Goal: Transaction & Acquisition: Purchase product/service

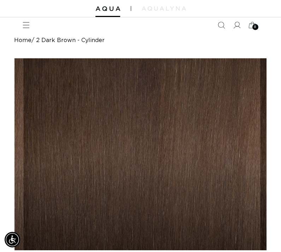
scroll to position [58, 0]
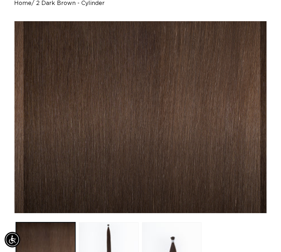
click at [15, 213] on button "Open media 1 in modal" at bounding box center [15, 213] width 0 height 0
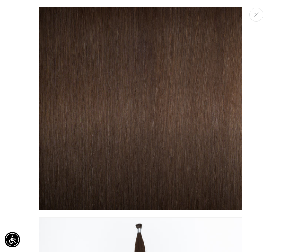
scroll to position [0, 0]
click at [132, 17] on icon "Close" at bounding box center [256, 14] width 5 height 5
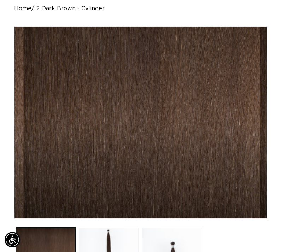
scroll to position [0, 0]
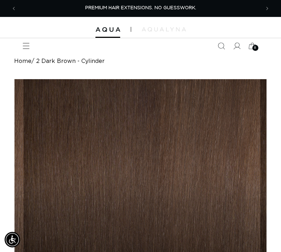
click at [132, 43] on icon at bounding box center [253, 46] width 16 height 16
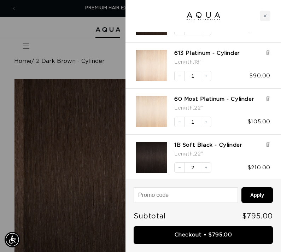
scroll to position [124, 0]
click at [132, 157] on img "1B Soft Black - Cylinder - 22&quot;" at bounding box center [151, 157] width 31 height 31
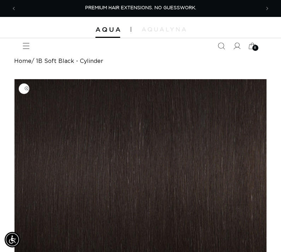
click at [27, 45] on icon "Menu" at bounding box center [26, 45] width 7 height 7
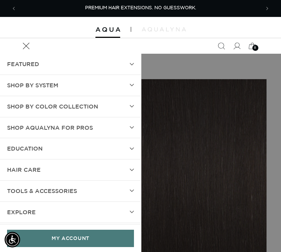
click at [134, 190] on summary "TOOLS & ACCESSORIES" at bounding box center [70, 191] width 141 height 21
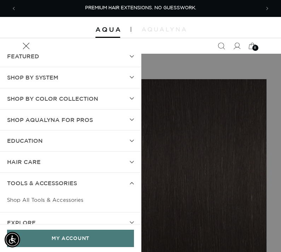
scroll to position [8, 0]
click at [60, 199] on link "Shop All Tools & Accessories" at bounding box center [70, 200] width 127 height 13
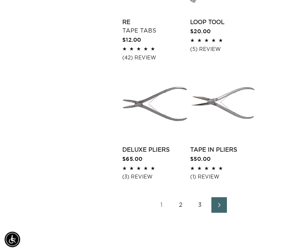
scroll to position [1018, 0]
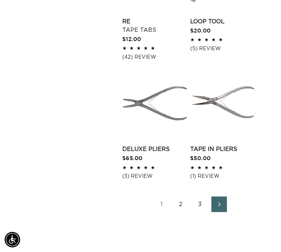
click at [220, 200] on span "Next page" at bounding box center [219, 204] width 5 height 8
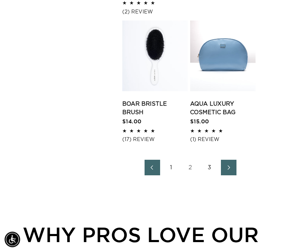
scroll to position [1081, 0]
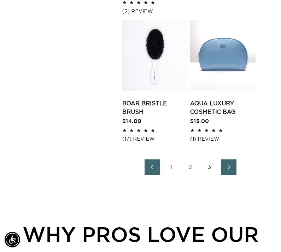
click at [227, 165] on icon "Next page" at bounding box center [229, 167] width 8 height 5
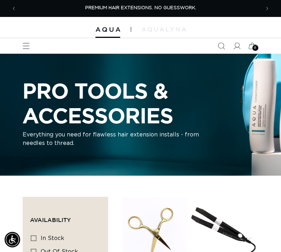
click at [26, 45] on icon "Menu" at bounding box center [26, 45] width 7 height 7
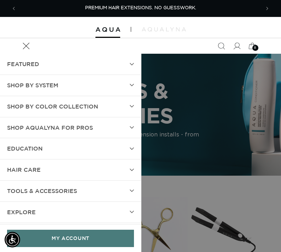
click at [133, 190] on icon at bounding box center [132, 191] width 4 height 3
click at [135, 82] on summary "SHOP BY SYSTEM" at bounding box center [70, 85] width 141 height 21
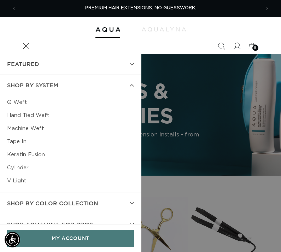
click at [22, 165] on link "Cylinder" at bounding box center [70, 167] width 127 height 13
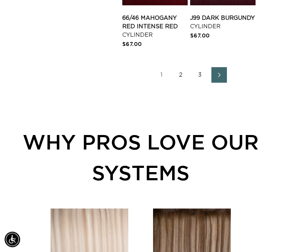
scroll to position [1150, 0]
click at [218, 73] on icon "Next page" at bounding box center [220, 75] width 8 height 5
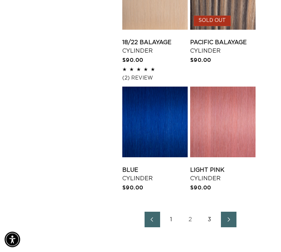
scroll to position [978, 0]
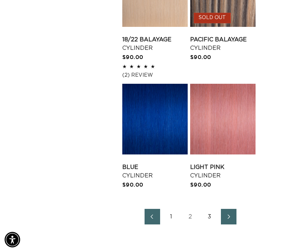
click at [234, 225] on link "Next page" at bounding box center [229, 217] width 16 height 16
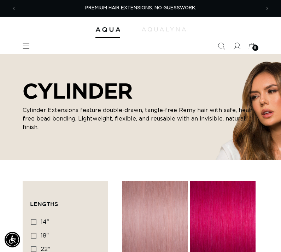
click at [27, 45] on icon "Menu" at bounding box center [26, 45] width 7 height 7
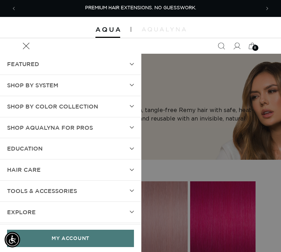
click at [136, 85] on summary "SHOP BY SYSTEM" at bounding box center [70, 85] width 141 height 21
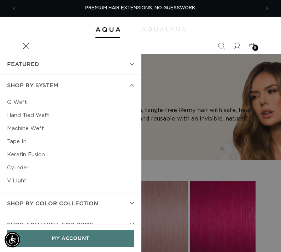
click at [135, 65] on summary "FEATURED" at bounding box center [70, 64] width 141 height 21
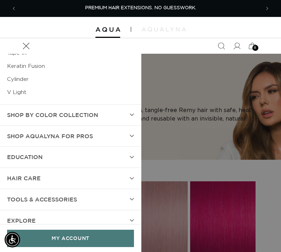
scroll to position [108, 0]
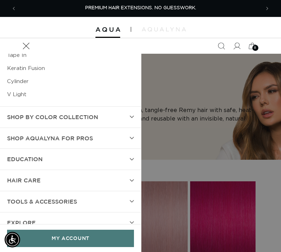
click at [128, 158] on summary "EDUCATION" at bounding box center [70, 159] width 141 height 21
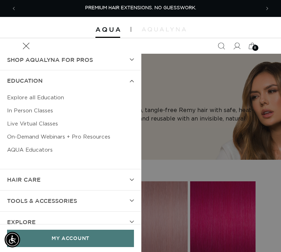
scroll to position [186, 0]
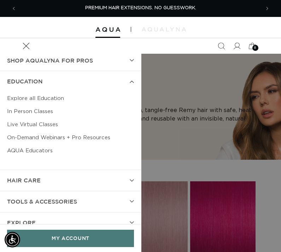
click at [126, 177] on summary "hAIR CARE" at bounding box center [70, 180] width 141 height 21
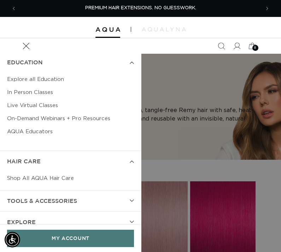
scroll to position [205, 0]
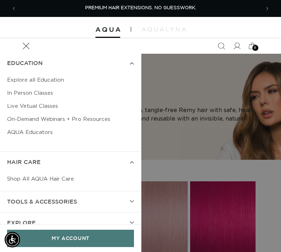
click at [126, 204] on summary "TOOLS & ACCESSORIES" at bounding box center [70, 202] width 141 height 21
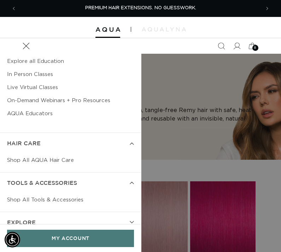
scroll to position [223, 0]
click at [75, 201] on link "Shop All Tools & Accessories" at bounding box center [70, 200] width 127 height 13
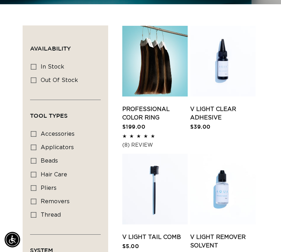
scroll to position [207, 0]
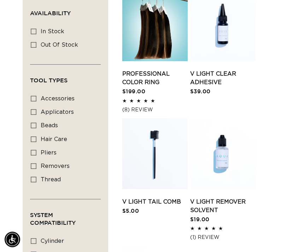
click at [35, 124] on icon at bounding box center [34, 126] width 6 height 6
click at [35, 124] on input "beads beads (2 products)" at bounding box center [34, 126] width 6 height 6
checkbox input "true"
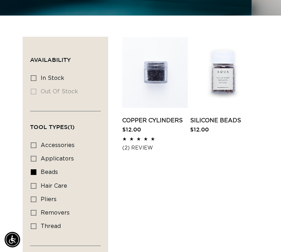
scroll to position [160, 0]
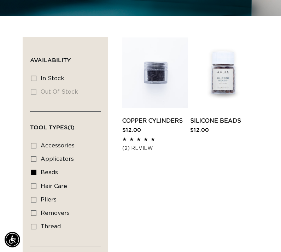
click at [158, 117] on link "Copper Cylinders" at bounding box center [154, 121] width 65 height 8
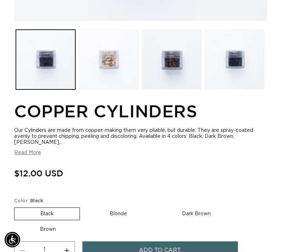
scroll to position [253, 0]
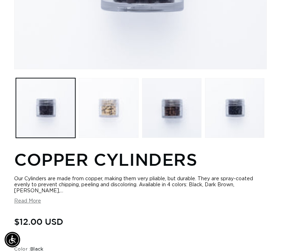
click at [187, 138] on button "Load image 3 in gallery view" at bounding box center [171, 107] width 59 height 59
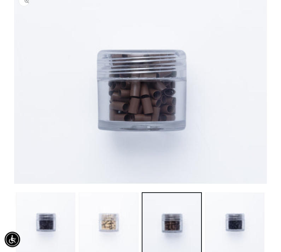
scroll to position [79, 0]
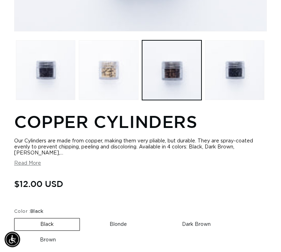
click at [242, 96] on button "Load image 4 in gallery view" at bounding box center [234, 70] width 59 height 59
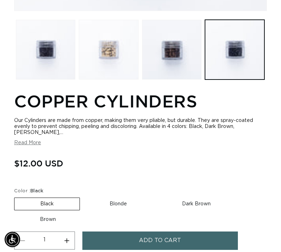
scroll to position [268, 0]
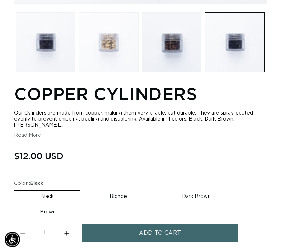
click at [195, 203] on label "Dark Brown Variant sold out or unavailable" at bounding box center [196, 197] width 80 height 12
click at [157, 190] on input "Dark Brown Variant sold out or unavailable" at bounding box center [156, 189] width 0 height 0
radio input "true"
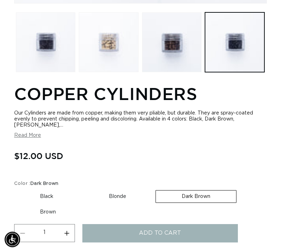
scroll to position [268, 0]
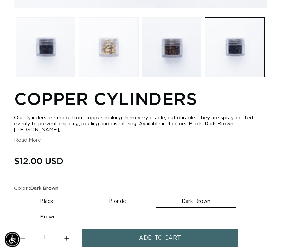
scroll to position [270, 0]
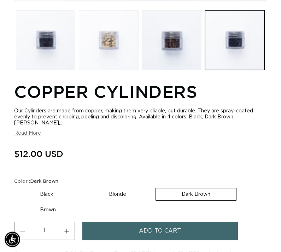
click at [182, 201] on label "Dark Brown Variant sold out or unavailable" at bounding box center [196, 195] width 81 height 13
click at [156, 188] on input "Dark Brown Variant sold out or unavailable" at bounding box center [156, 187] width 0 height 0
click at [48, 70] on button "Load image 1 in gallery view" at bounding box center [45, 40] width 59 height 59
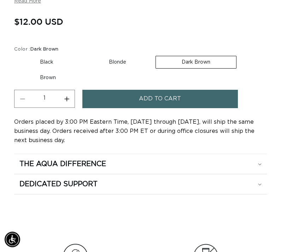
scroll to position [403, 0]
click at [162, 169] on div "The Aqua Difference" at bounding box center [140, 164] width 242 height 9
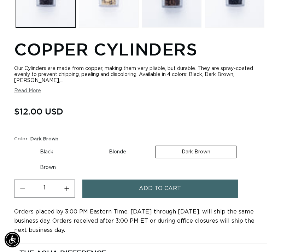
scroll to position [302, 0]
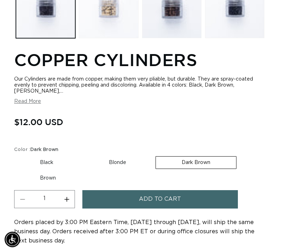
click at [37, 105] on button "Read More" at bounding box center [27, 102] width 27 height 6
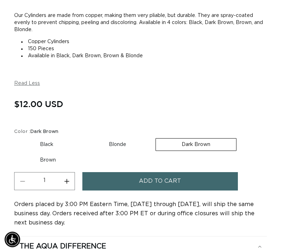
scroll to position [372, 0]
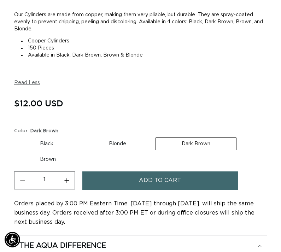
click at [54, 166] on label "Brown Variant sold out or unavailable" at bounding box center [48, 160] width 68 height 12
click at [240, 137] on input "Brown Variant sold out or unavailable" at bounding box center [240, 136] width 0 height 0
radio input "true"
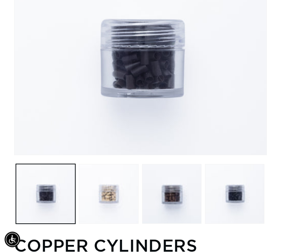
click at [170, 212] on button "Load image 3 in gallery view" at bounding box center [171, 194] width 59 height 59
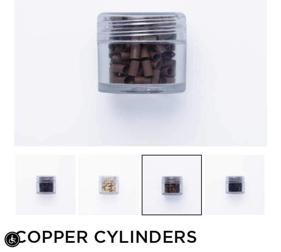
scroll to position [125, 0]
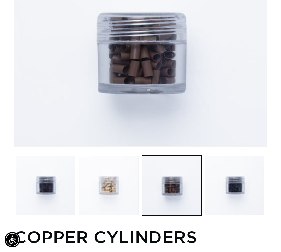
click at [54, 215] on button "Load image 1 in gallery view" at bounding box center [45, 185] width 59 height 59
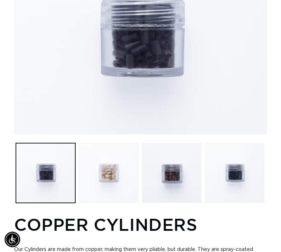
click at [234, 198] on button "Load image 4 in gallery view" at bounding box center [234, 173] width 59 height 59
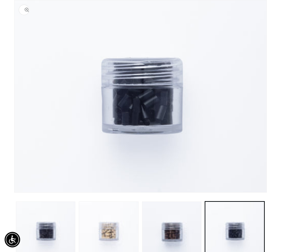
scroll to position [79, 0]
click at [46, 245] on button "Load image 1 in gallery view" at bounding box center [45, 231] width 59 height 59
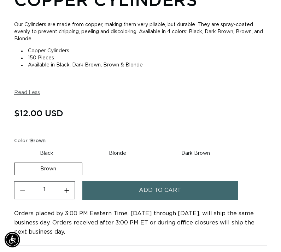
scroll to position [365, 0]
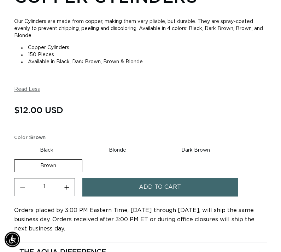
click at [199, 157] on label "Dark Brown Variant sold out or unavailable" at bounding box center [196, 151] width 80 height 12
click at [156, 144] on input "Dark Brown Variant sold out or unavailable" at bounding box center [156, 143] width 0 height 0
radio input "true"
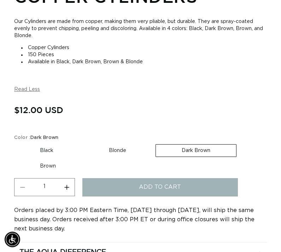
scroll to position [366, 0]
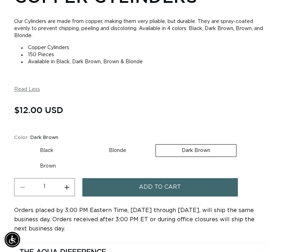
click at [187, 196] on button "Add to cart" at bounding box center [160, 187] width 156 height 18
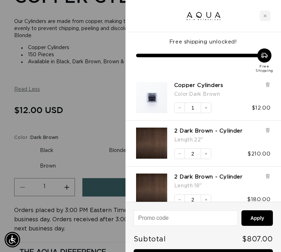
click at [97, 170] on div at bounding box center [140, 126] width 281 height 252
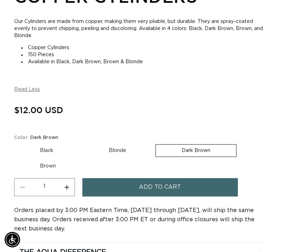
click at [126, 157] on label "Blonde Variant sold out or unavailable" at bounding box center [117, 151] width 69 height 12
click at [83, 143] on input "Blonde Variant sold out or unavailable" at bounding box center [83, 143] width 0 height 0
radio input "true"
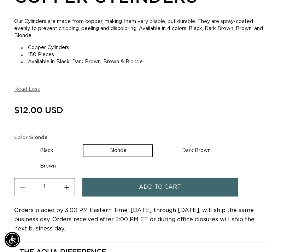
click at [159, 196] on span "Add to cart" at bounding box center [160, 187] width 42 height 18
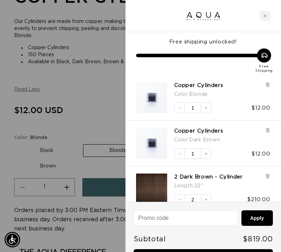
click at [98, 137] on div at bounding box center [140, 126] width 281 height 252
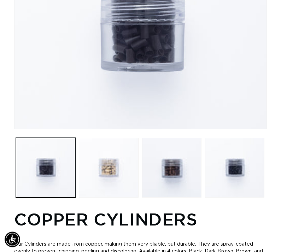
click at [110, 194] on button "Load image 2 in gallery view" at bounding box center [108, 167] width 59 height 59
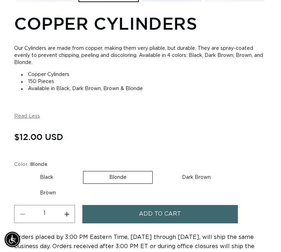
scroll to position [349, 0]
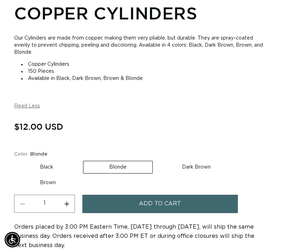
click at [51, 189] on label "Brown Variant sold out or unavailable" at bounding box center [48, 183] width 68 height 12
click at [240, 160] on input "Brown Variant sold out or unavailable" at bounding box center [240, 160] width 0 height 0
radio input "true"
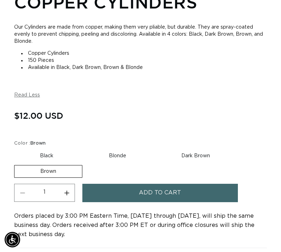
scroll to position [383, 0]
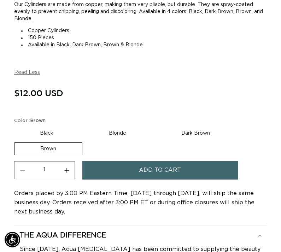
click at [183, 179] on button "Add to cart" at bounding box center [160, 170] width 156 height 18
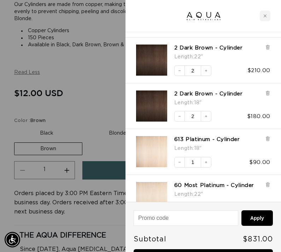
scroll to position [177, 0]
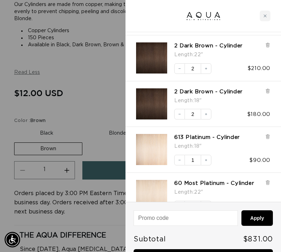
click at [181, 69] on icon "Decrease quantity" at bounding box center [180, 69] width 4 height 4
click at [180, 112] on icon "Decrease quantity" at bounding box center [180, 114] width 4 height 4
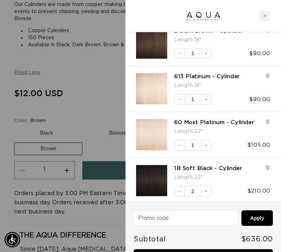
scroll to position [238, 0]
click at [176, 188] on button "Decrease quantity" at bounding box center [180, 192] width 11 height 11
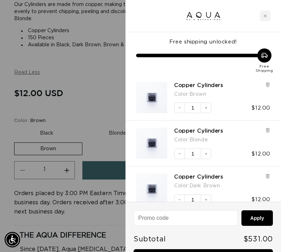
scroll to position [0, 0]
click at [100, 78] on div at bounding box center [140, 126] width 281 height 252
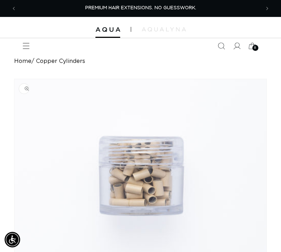
click at [232, 48] on span at bounding box center [237, 46] width 16 height 16
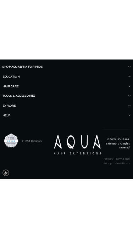
scroll to position [1398, 0]
